Goal: Find specific page/section: Find specific page/section

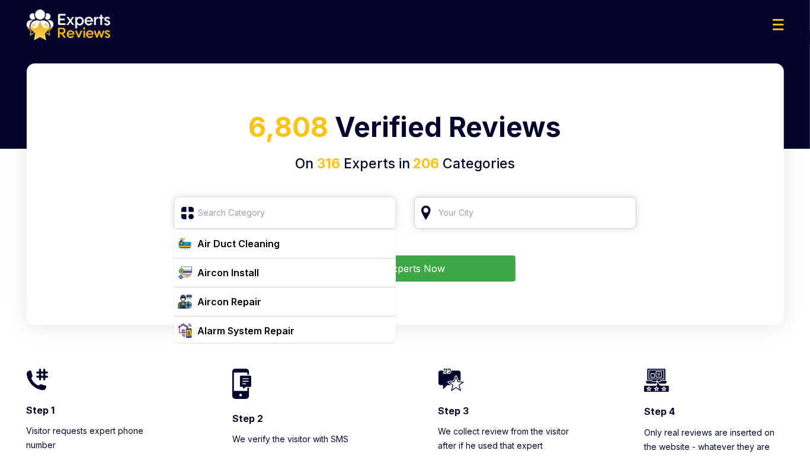
click at [529, 216] on input "search" at bounding box center [525, 213] width 222 height 32
click at [240, 212] on input "search" at bounding box center [285, 213] width 222 height 32
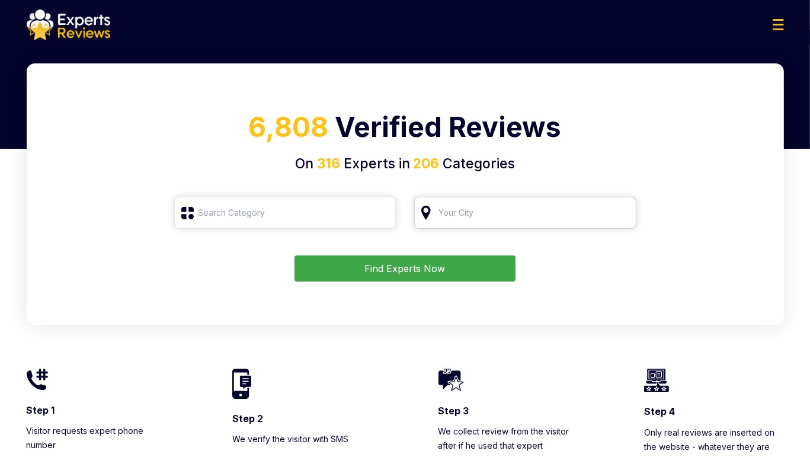
click at [479, 226] on input "search" at bounding box center [525, 213] width 222 height 32
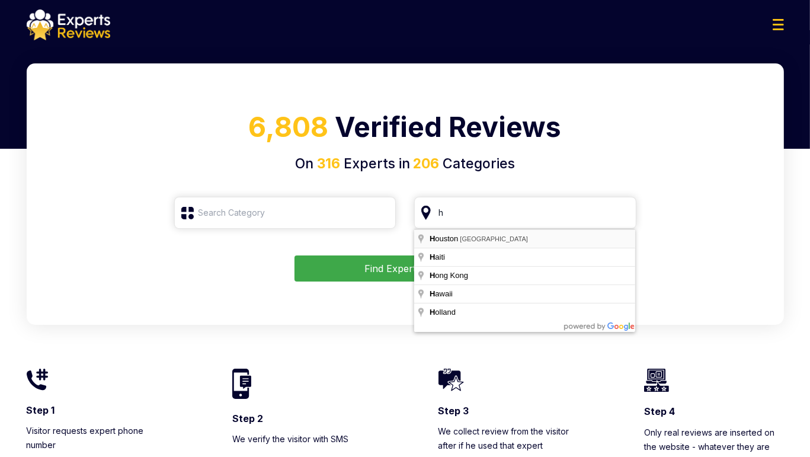
type input "[GEOGRAPHIC_DATA], [GEOGRAPHIC_DATA]"
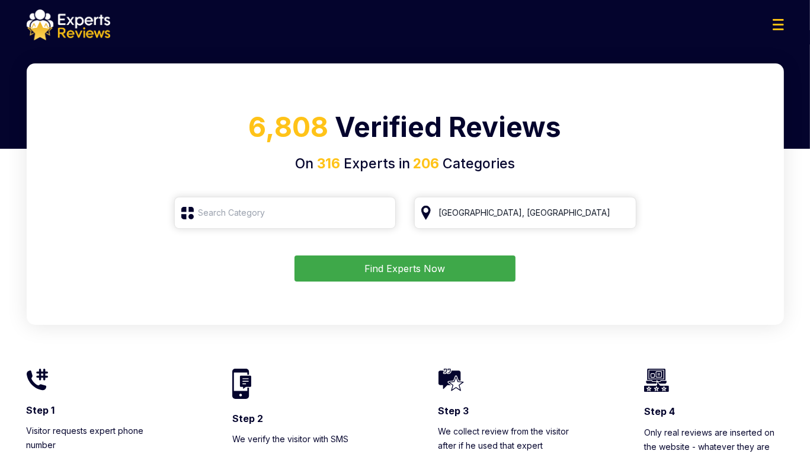
click at [405, 265] on button "Find Experts Now" at bounding box center [404, 268] width 221 height 26
click at [278, 219] on input "search" at bounding box center [285, 213] width 222 height 32
click at [267, 214] on input "search" at bounding box center [285, 213] width 222 height 32
click at [248, 251] on form "Find Experts Now" at bounding box center [405, 239] width 728 height 85
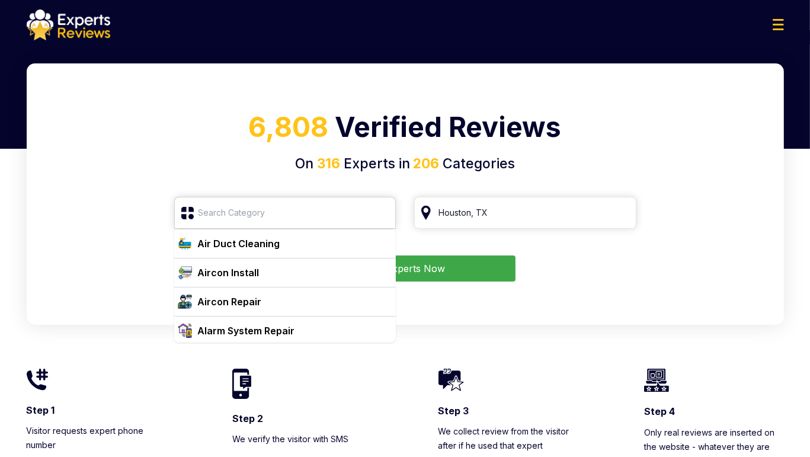
click at [243, 221] on input "search" at bounding box center [285, 213] width 222 height 32
click at [265, 145] on h1 "6,808 Verified Reviews" at bounding box center [405, 130] width 728 height 47
